Goal: Information Seeking & Learning: Learn about a topic

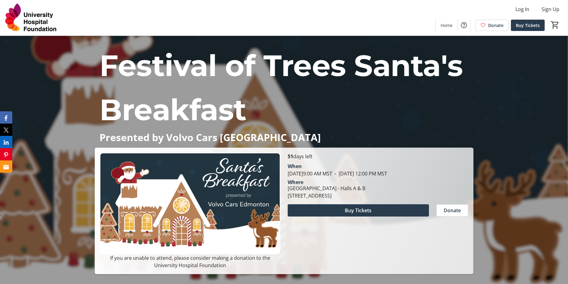
drag, startPoint x: 287, startPoint y: 174, endPoint x: 453, endPoint y: 175, distance: 165.5
click at [453, 175] on div "When [DATE] 9:00 AM MST - [DATE] 12:00 PM MST" at bounding box center [378, 170] width 181 height 15
copy tr-event-date-display "[DATE] 9:00 AM MST - [DATE] 12:00 PM MST"
click at [369, 195] on div "[GEOGRAPHIC_DATA] - Halls A & B [STREET_ADDRESS]" at bounding box center [326, 192] width 85 height 15
drag, startPoint x: 389, startPoint y: 190, endPoint x: 289, endPoint y: 190, distance: 100.4
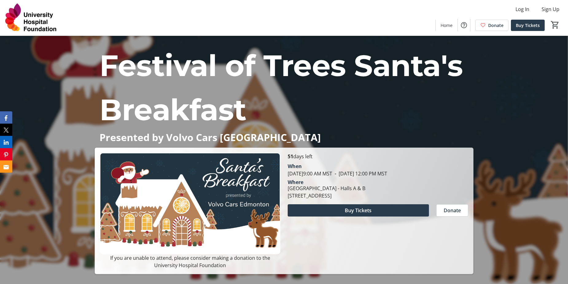
click at [289, 190] on div "[GEOGRAPHIC_DATA] - Halls A & B" at bounding box center [327, 188] width 78 height 7
copy div "[GEOGRAPHIC_DATA] - Halls A & B"
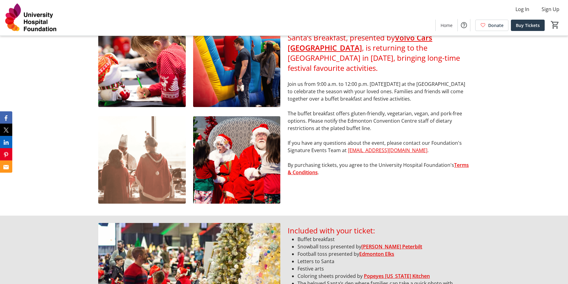
scroll to position [246, 0]
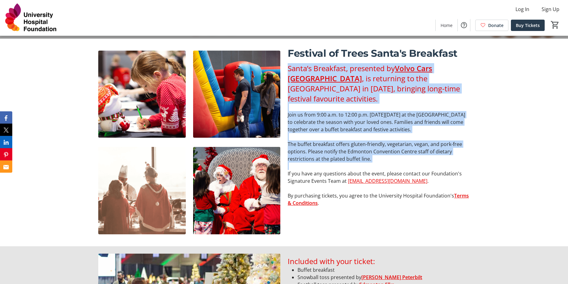
drag, startPoint x: 288, startPoint y: 69, endPoint x: 429, endPoint y: 177, distance: 177.8
click at [429, 177] on div "Santa’s Breakfast, presented by Volvo Cars Edmonton , is returning to the [GEOG…" at bounding box center [379, 135] width 182 height 144
copy div "Santa’s Breakfast, presented by Volvo Cars Edmonton , is returning to the [GEOG…"
